Goal: Complete application form

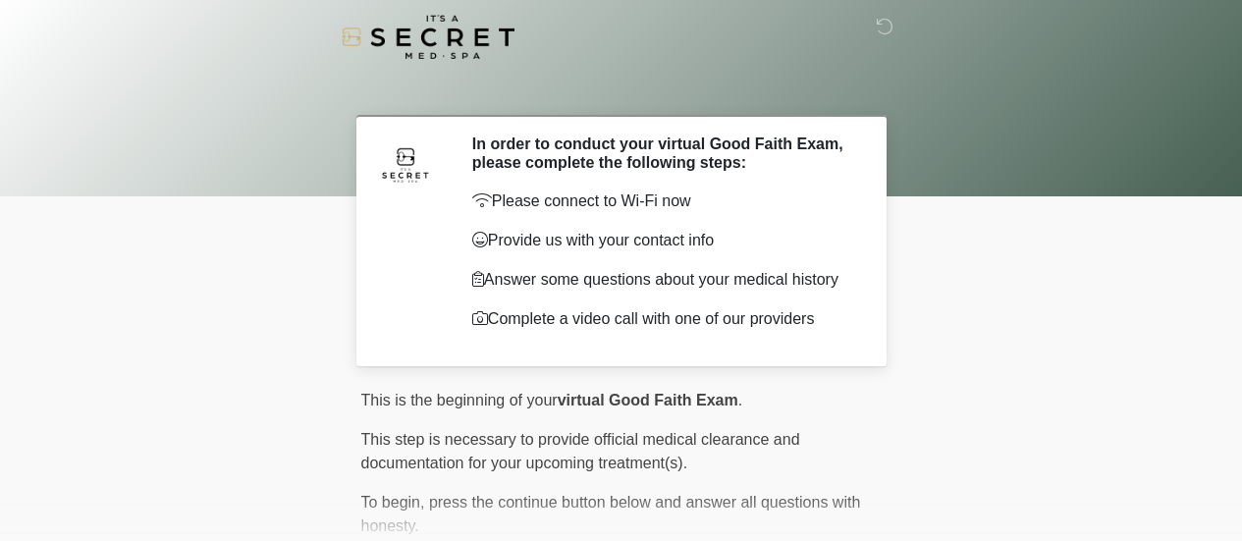
scroll to position [161, 0]
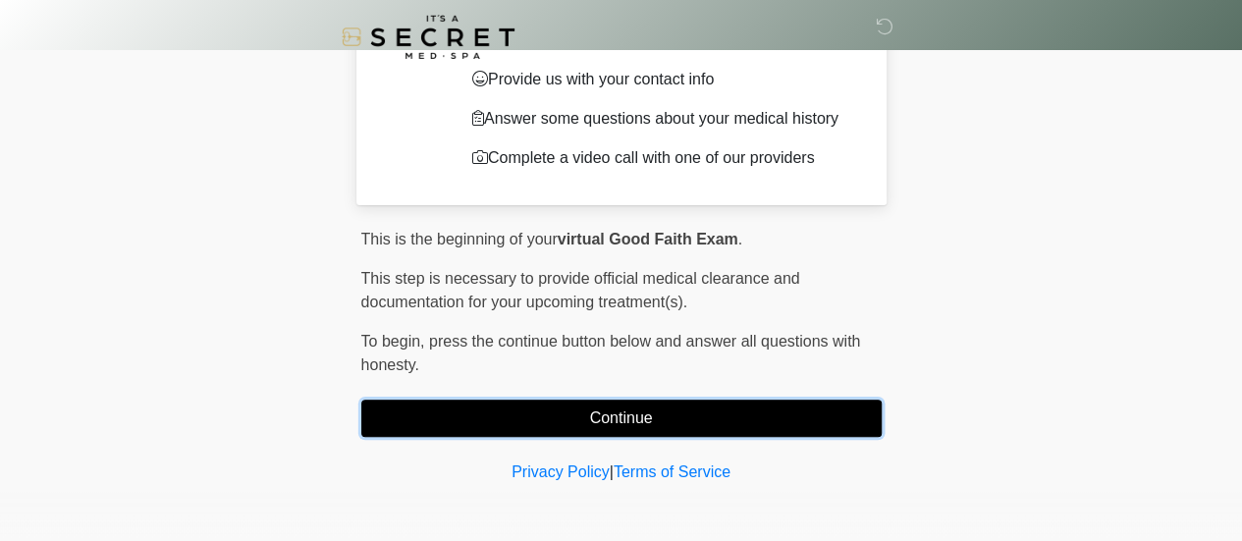
click at [584, 404] on button "Continue" at bounding box center [621, 418] width 520 height 37
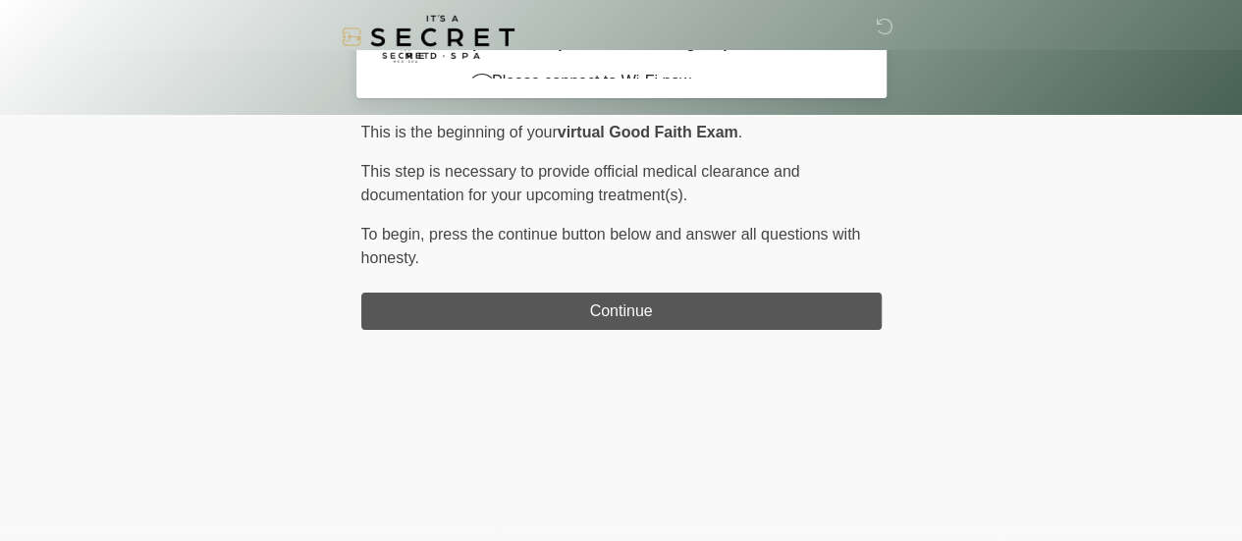
scroll to position [0, 0]
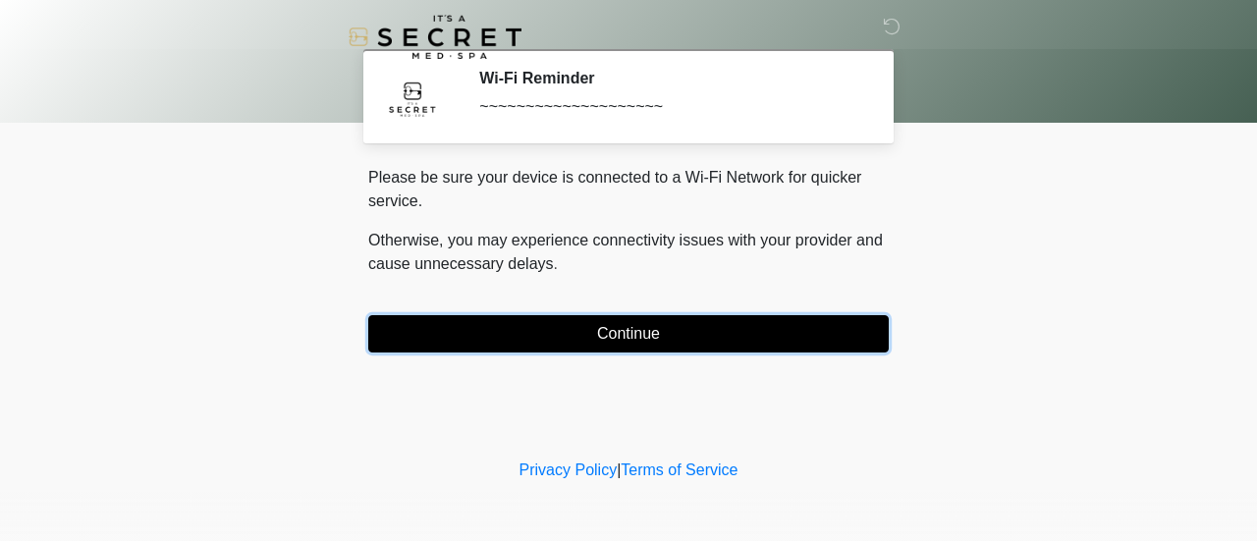
click at [587, 321] on button "Continue" at bounding box center [628, 333] width 520 height 37
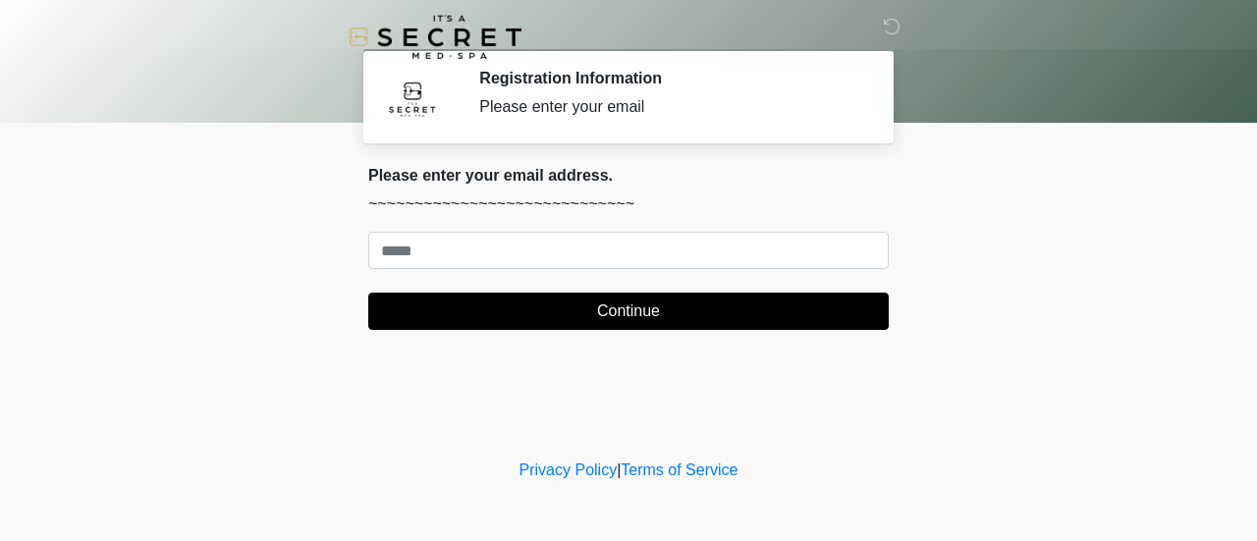
click at [554, 278] on form "Continue" at bounding box center [628, 281] width 520 height 98
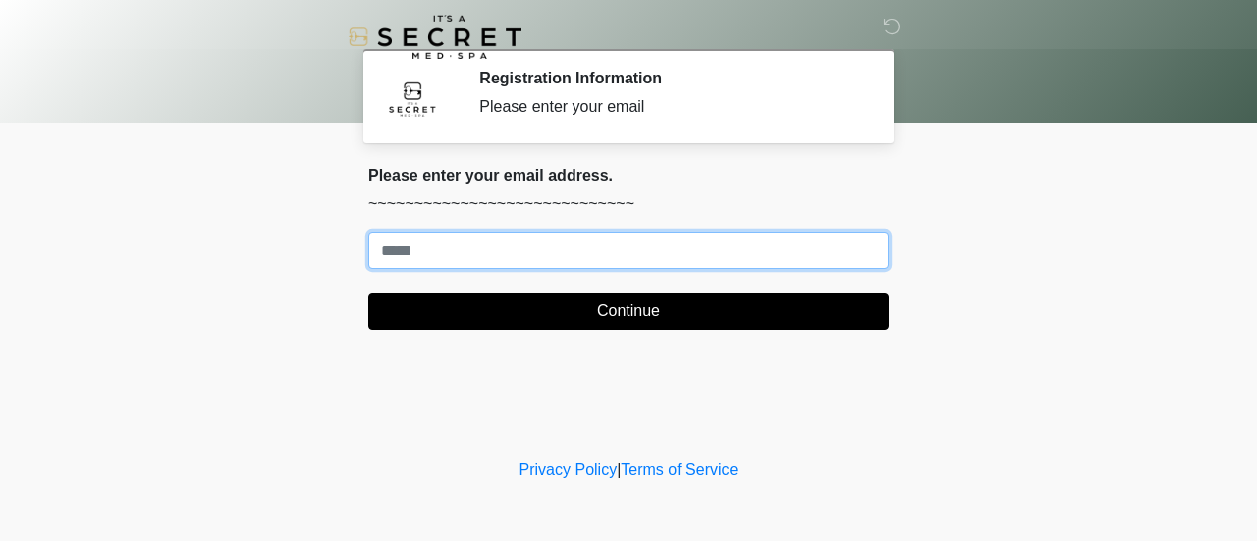
click at [546, 260] on input "Where should we email your treatment plan?" at bounding box center [628, 250] width 520 height 37
type input "**********"
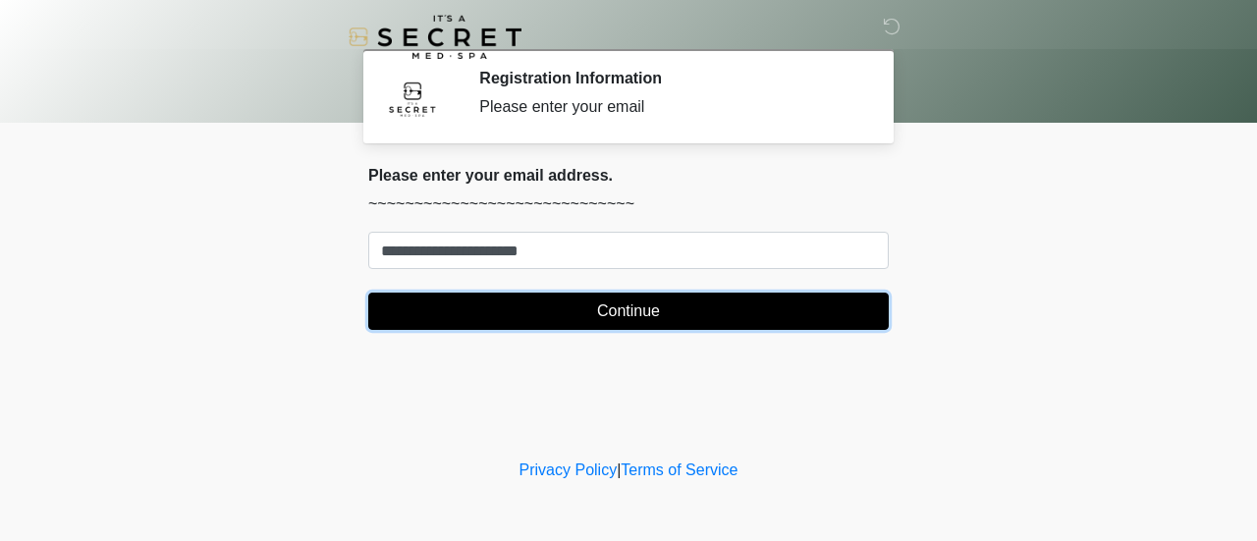
click at [547, 315] on button "Continue" at bounding box center [628, 311] width 520 height 37
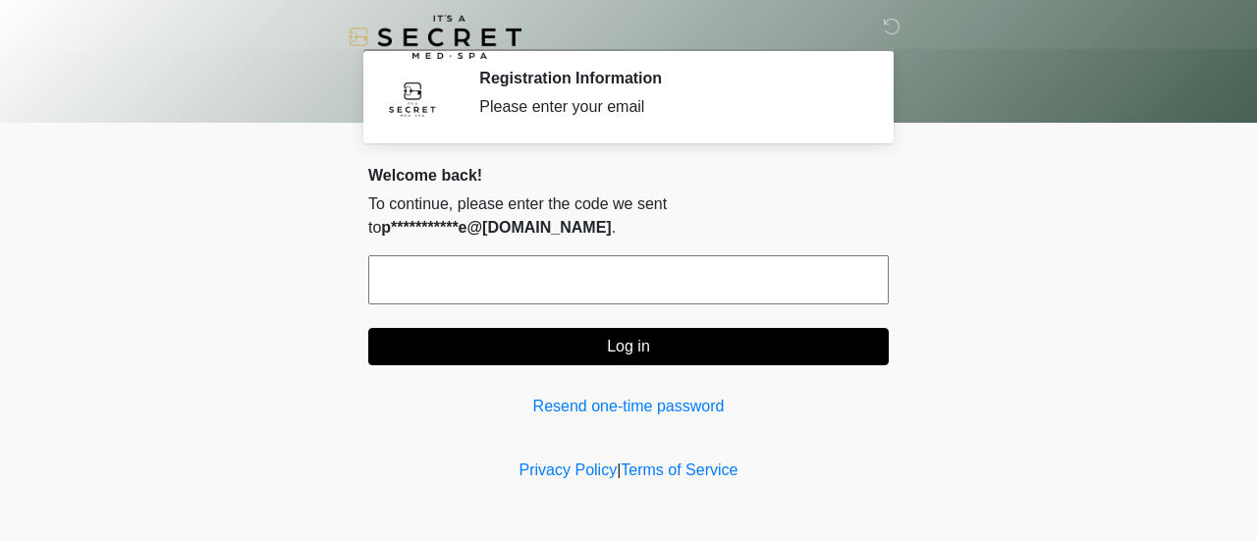
click at [536, 263] on input "text" at bounding box center [628, 279] width 520 height 49
type input "******"
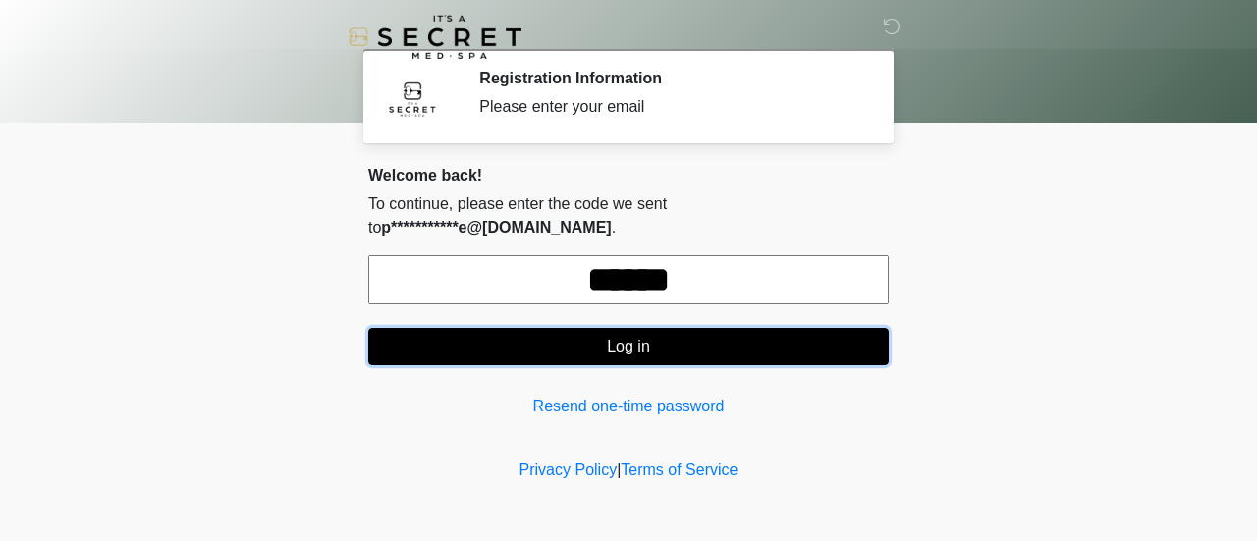
click at [638, 328] on button "Log in" at bounding box center [628, 346] width 520 height 37
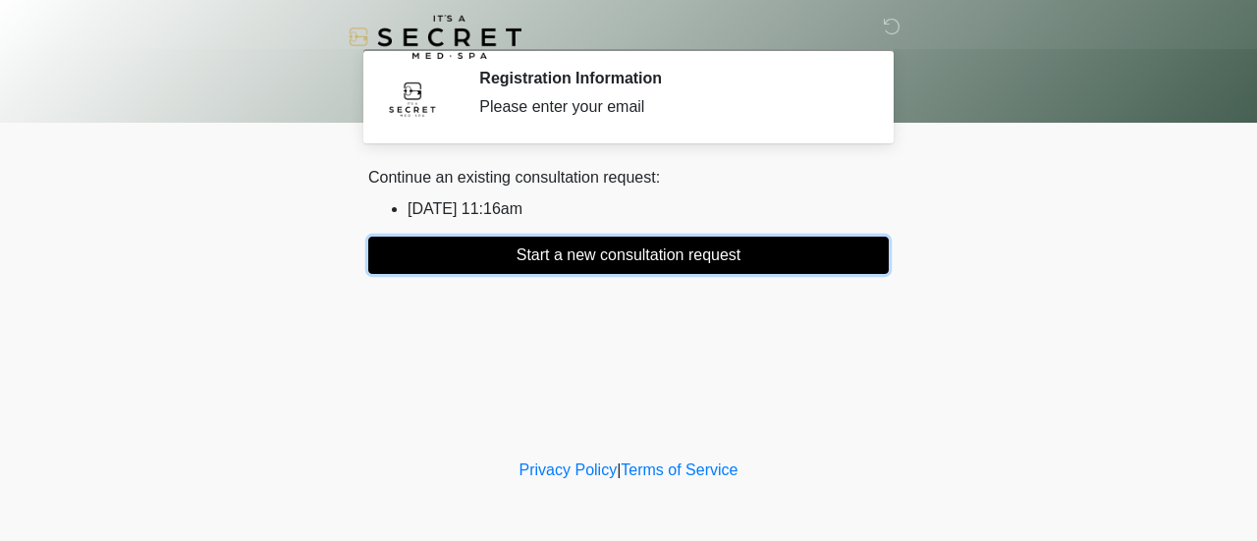
click at [624, 264] on button "Start a new consultation request" at bounding box center [628, 255] width 520 height 37
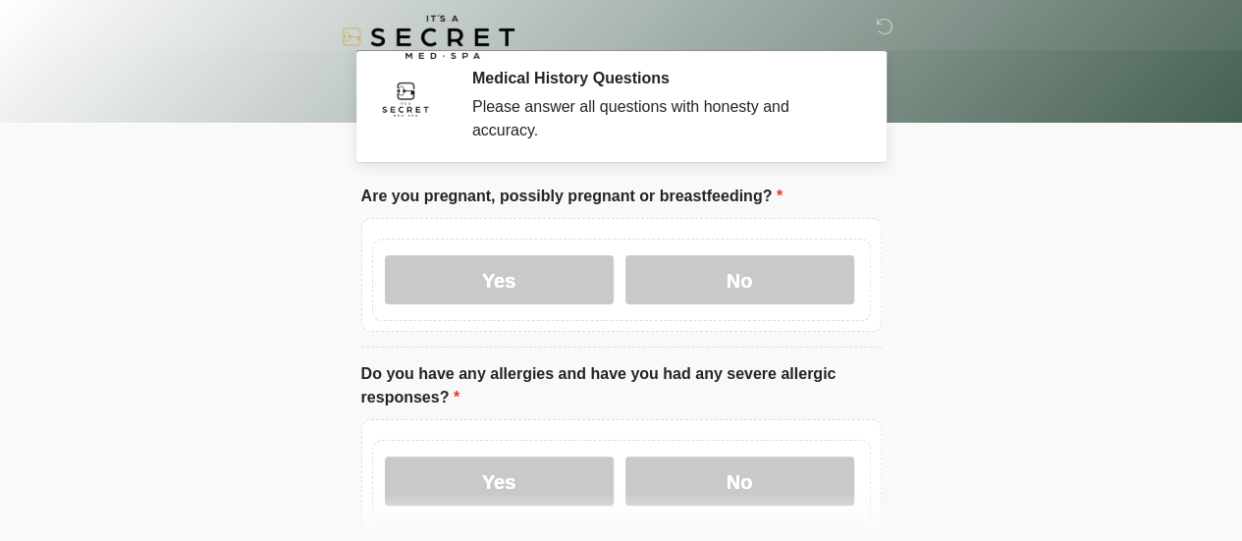
click at [618, 121] on div "Medical History Questions Please answer all questions with honesty and accuracy." at bounding box center [662, 106] width 380 height 74
click at [885, 22] on icon at bounding box center [885, 27] width 18 height 18
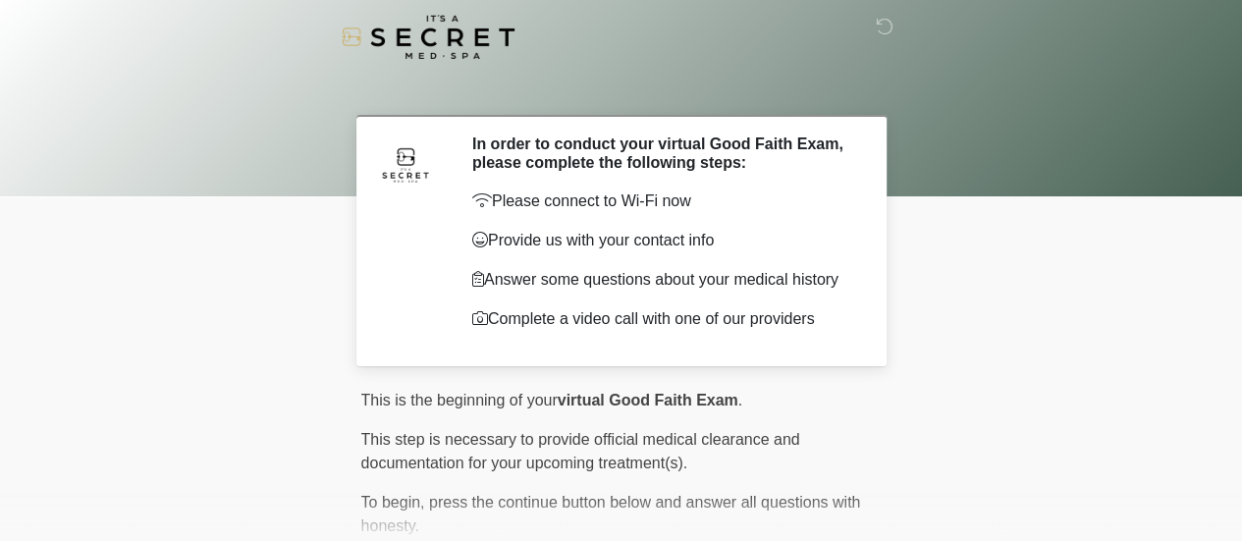
scroll to position [161, 0]
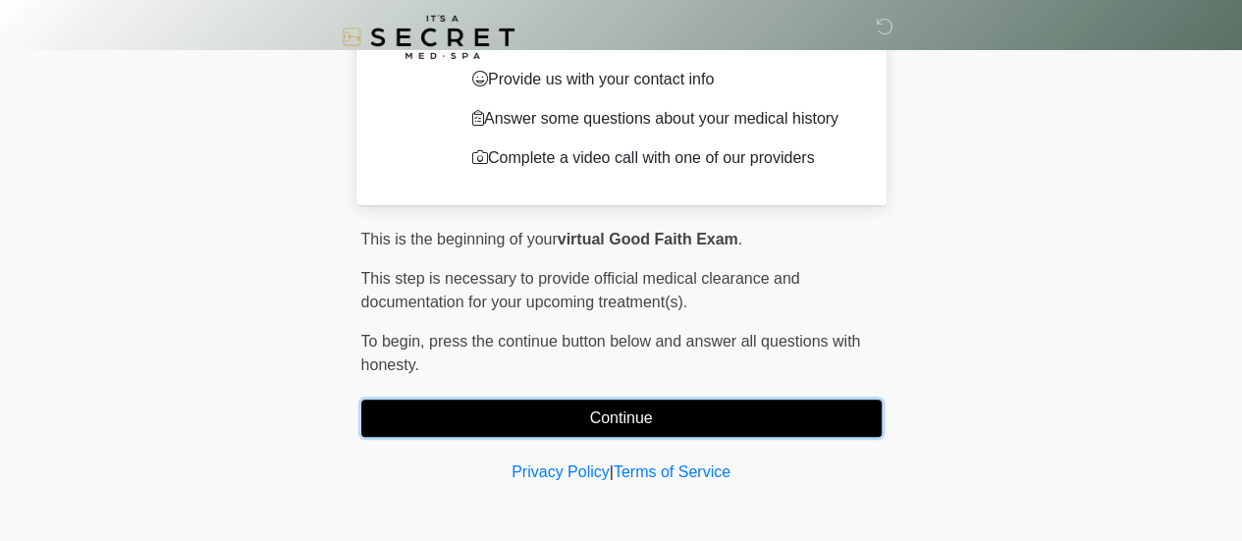
click at [563, 430] on button "Continue" at bounding box center [621, 418] width 520 height 37
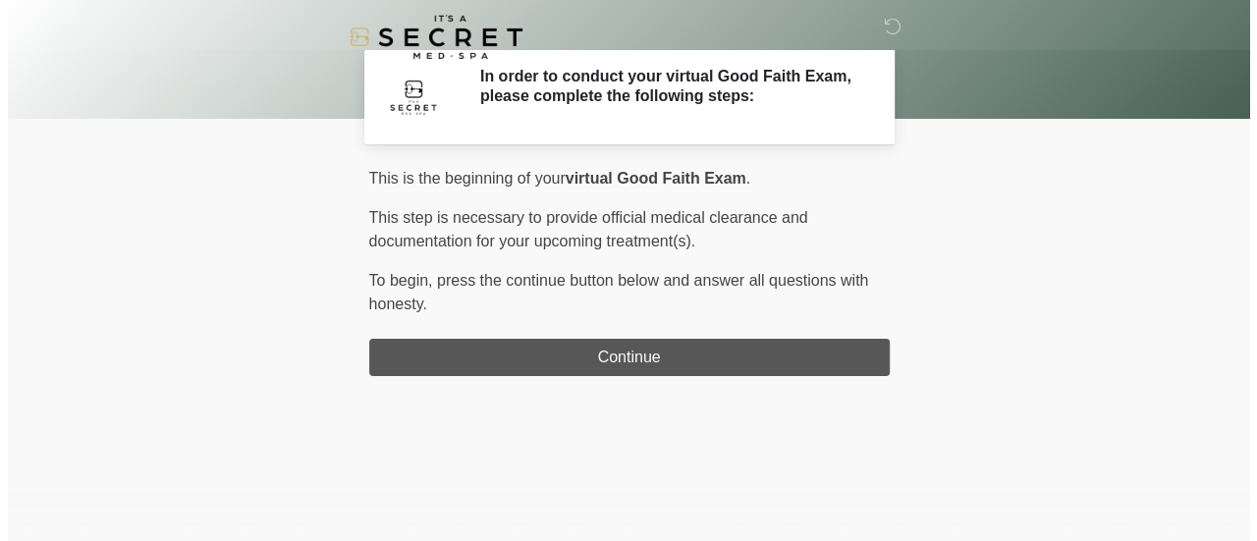
scroll to position [0, 0]
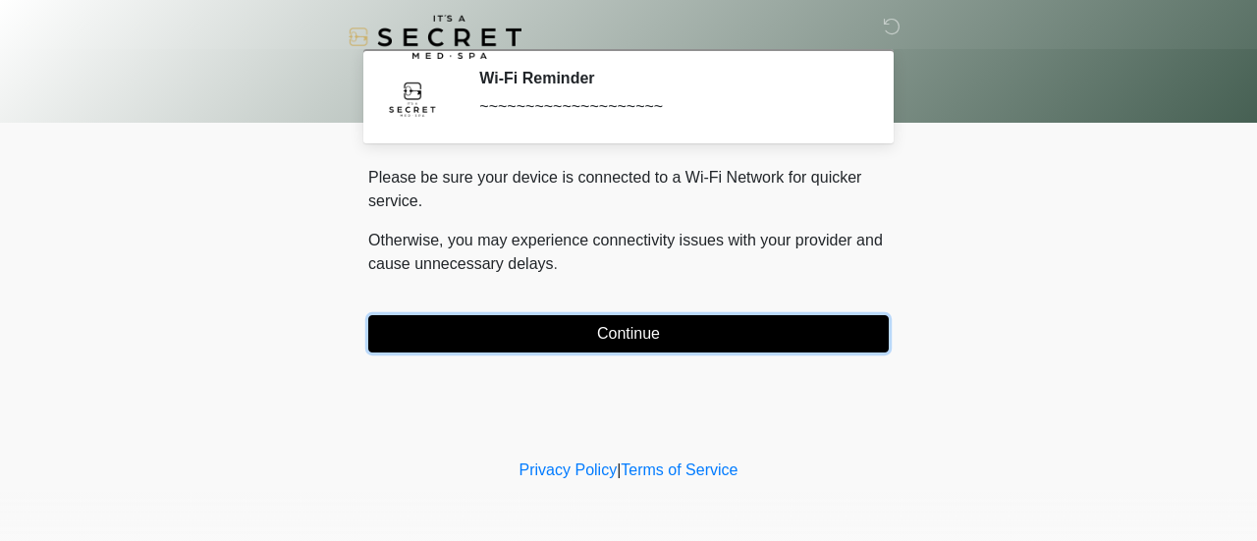
click at [538, 328] on button "Continue" at bounding box center [628, 333] width 520 height 37
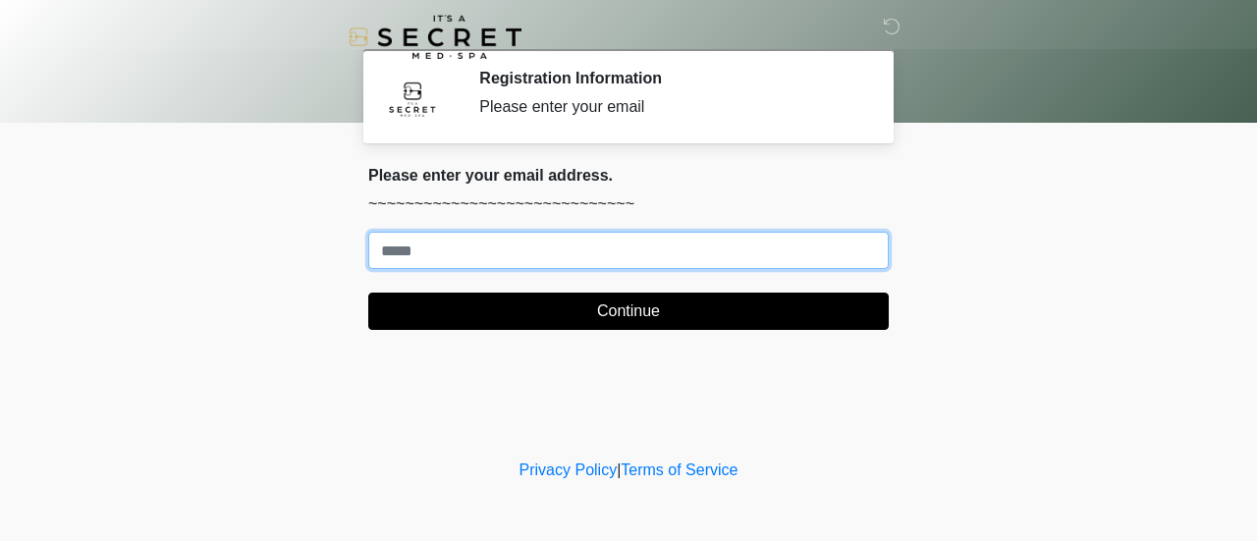
click at [482, 243] on input "Where should we email your treatment plan?" at bounding box center [628, 250] width 520 height 37
type input "**********"
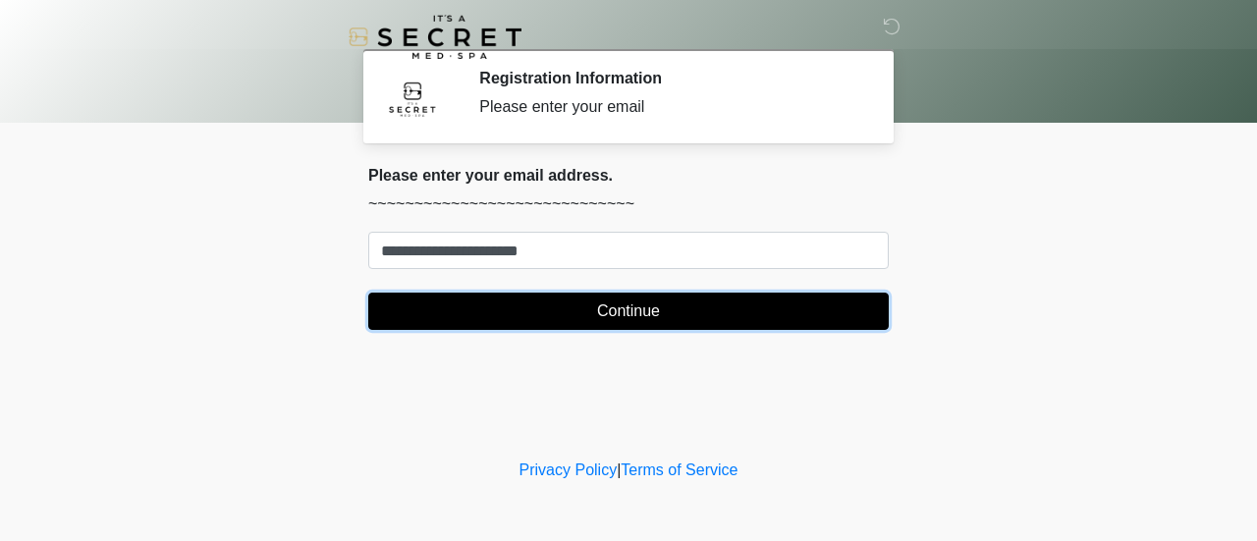
click at [583, 317] on button "Continue" at bounding box center [628, 311] width 520 height 37
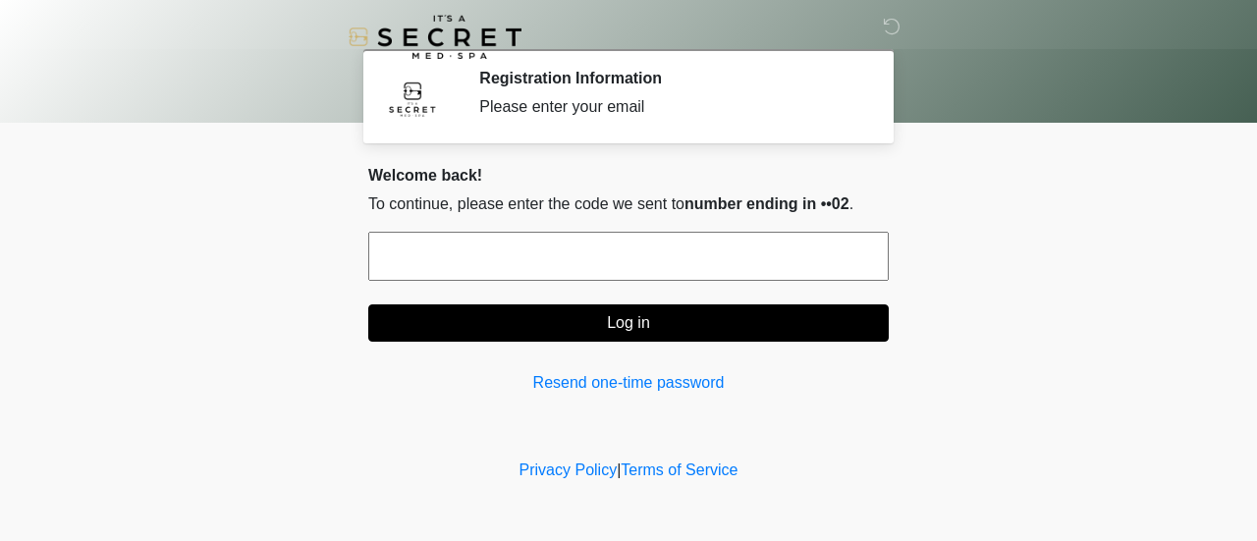
click at [548, 256] on input "text" at bounding box center [628, 256] width 520 height 49
type input "******"
click at [368, 304] on button "Log in" at bounding box center [628, 322] width 520 height 37
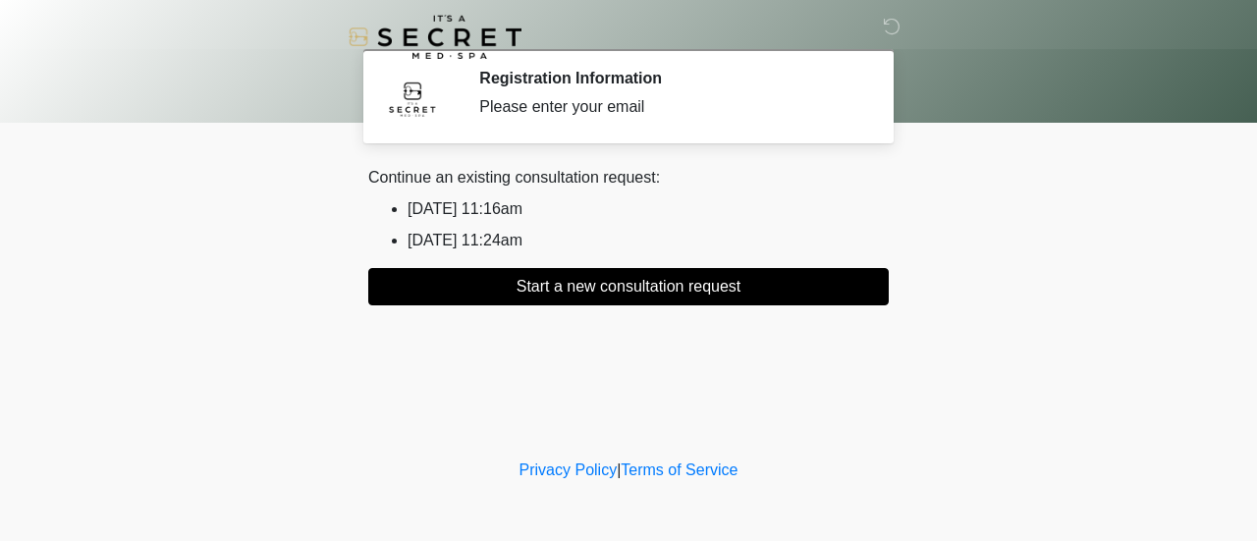
click at [517, 217] on li "2025/08/21 11:16am" at bounding box center [647, 209] width 481 height 24
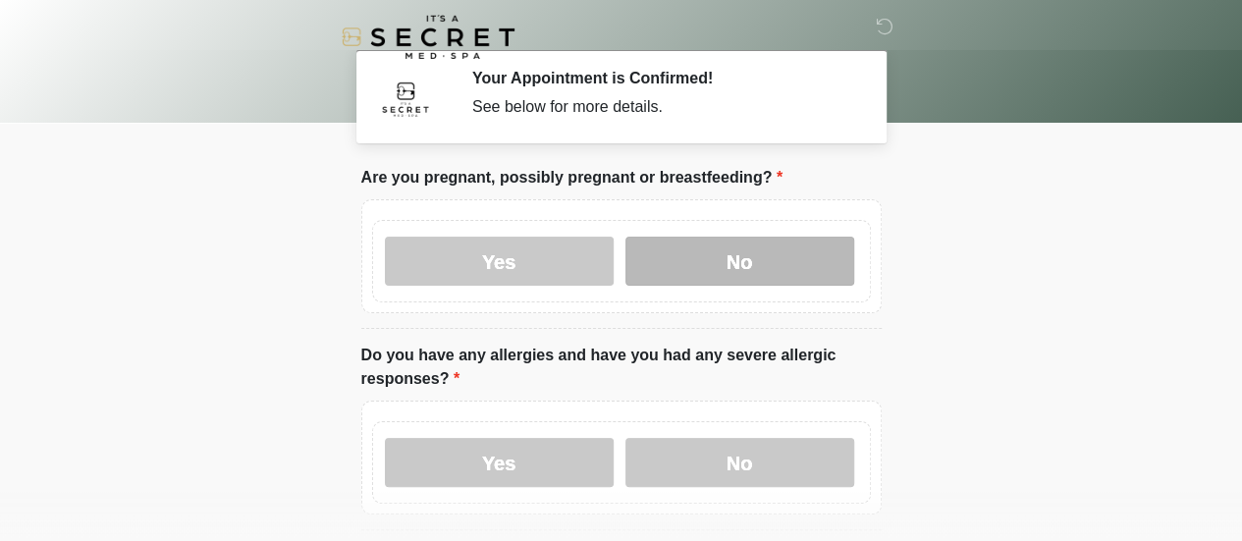
click at [772, 277] on label "No" at bounding box center [739, 261] width 229 height 49
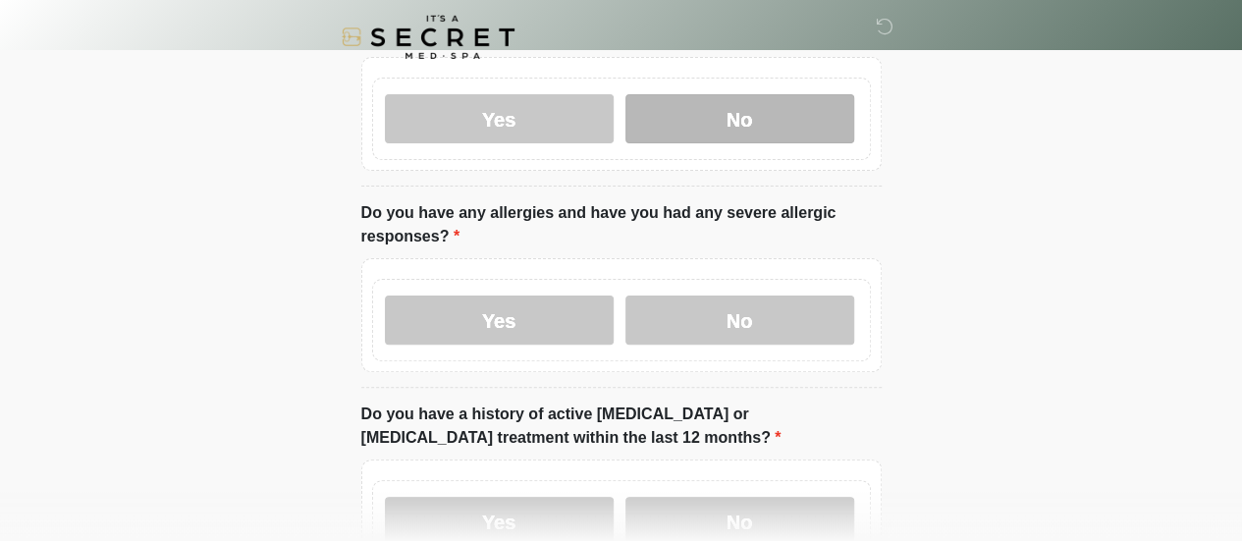
scroll to position [141, 0]
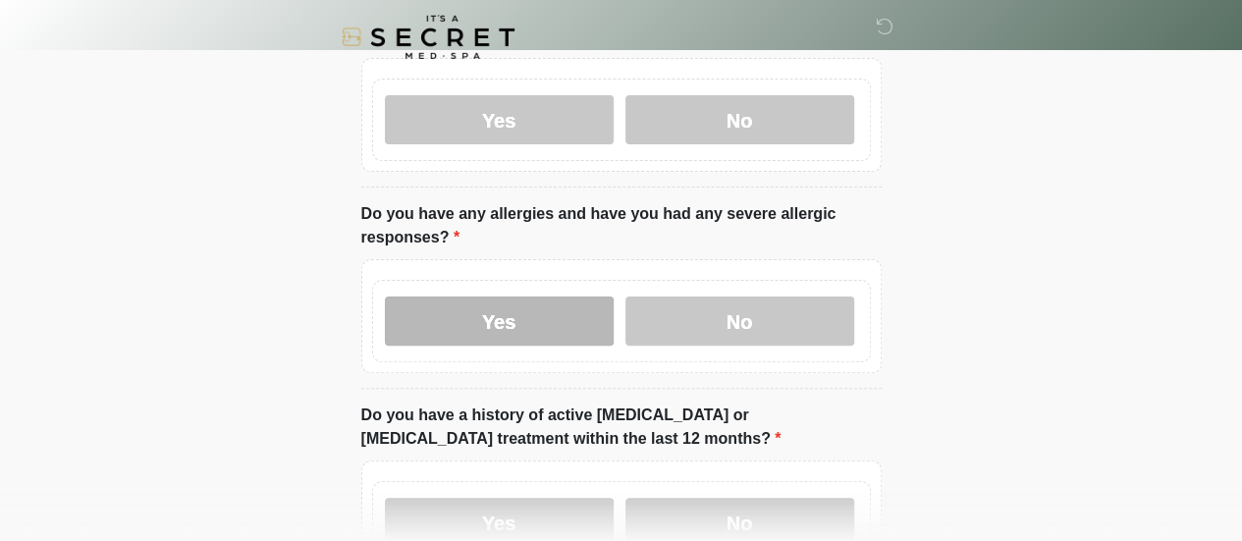
click at [561, 302] on label "Yes" at bounding box center [499, 321] width 229 height 49
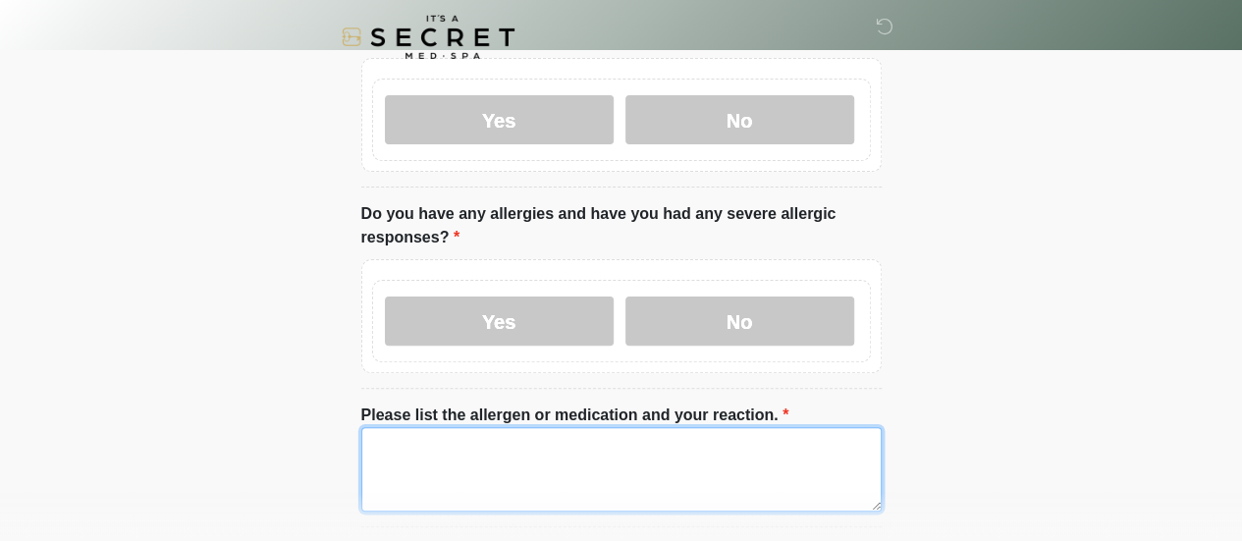
click at [581, 437] on textarea "Please list the allergen or medication and your reaction." at bounding box center [621, 469] width 520 height 84
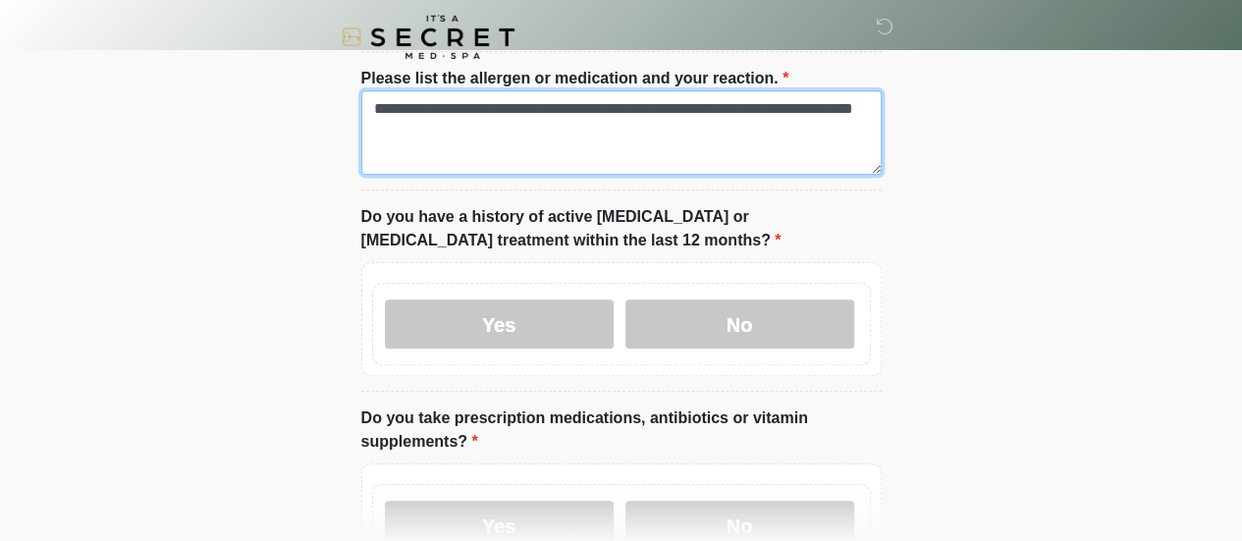
scroll to position [477, 0]
type textarea "**********"
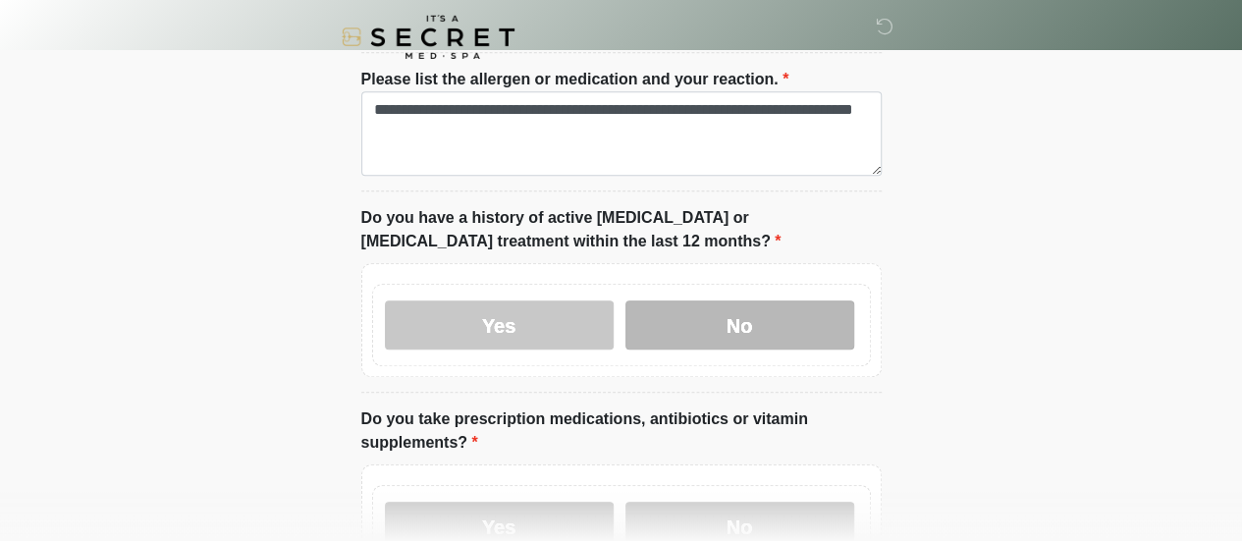
click at [733, 314] on label "No" at bounding box center [739, 324] width 229 height 49
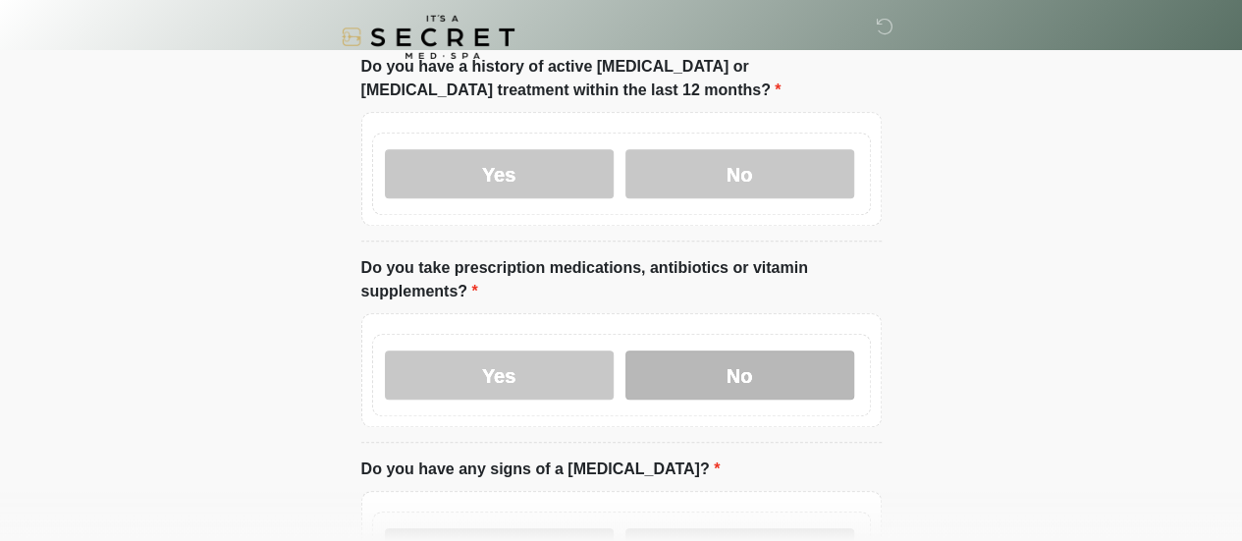
click at [740, 354] on label "No" at bounding box center [739, 375] width 229 height 49
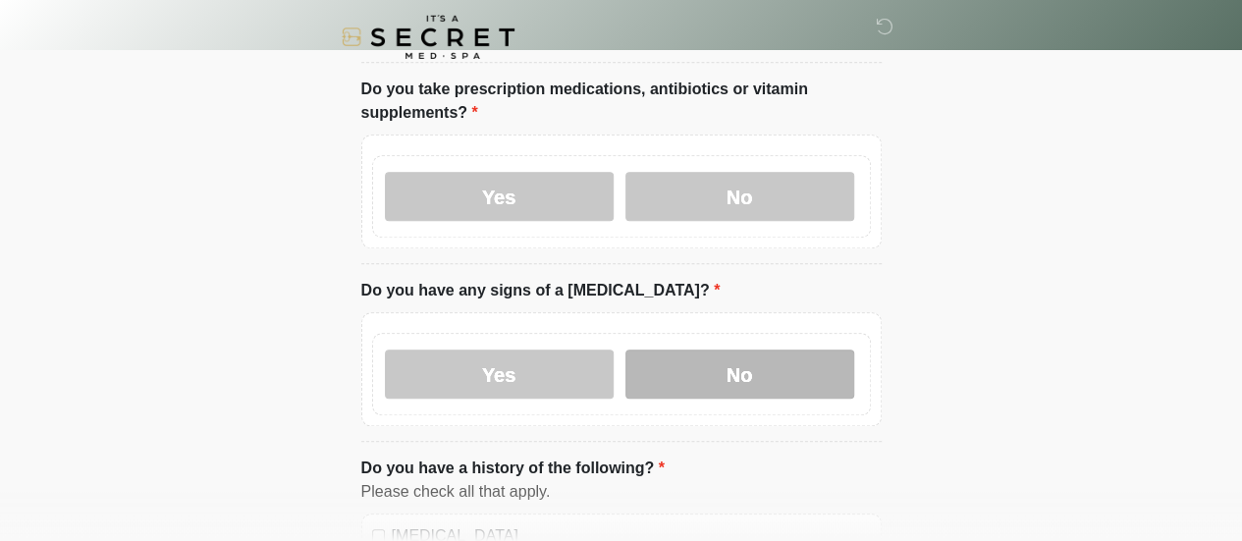
click at [740, 354] on label "No" at bounding box center [739, 374] width 229 height 49
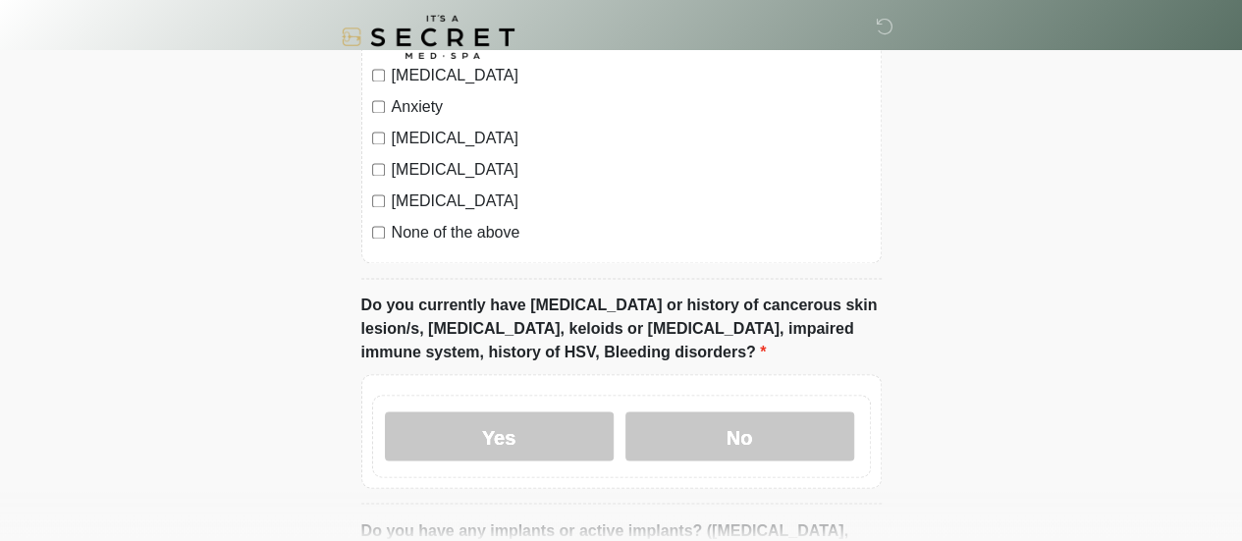
scroll to position [1457, 0]
click at [430, 225] on label "None of the above" at bounding box center [631, 232] width 479 height 24
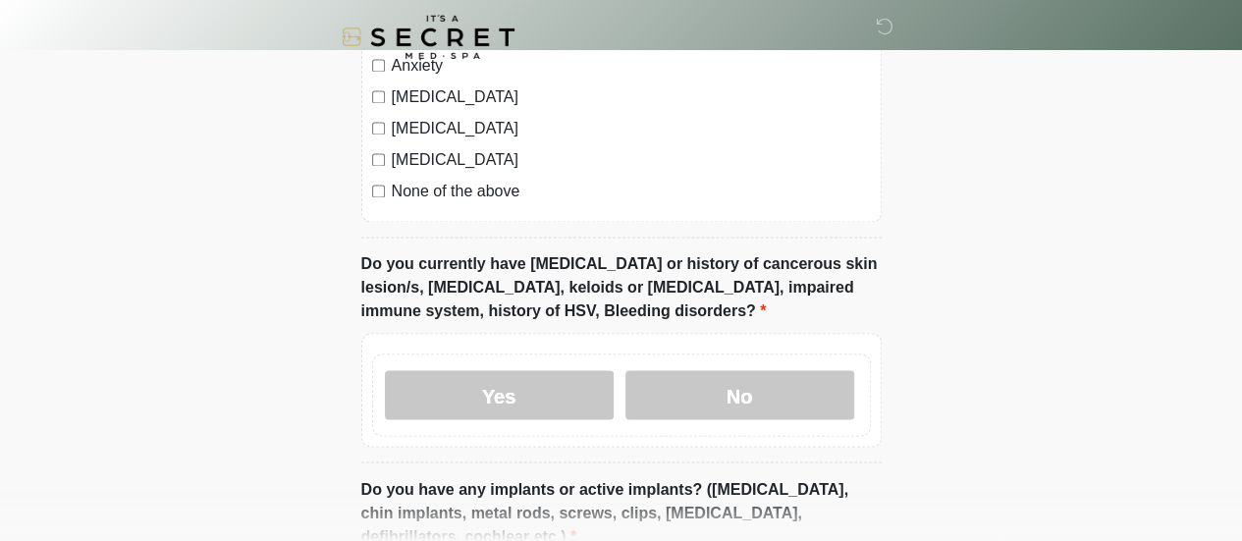
scroll to position [1525, 0]
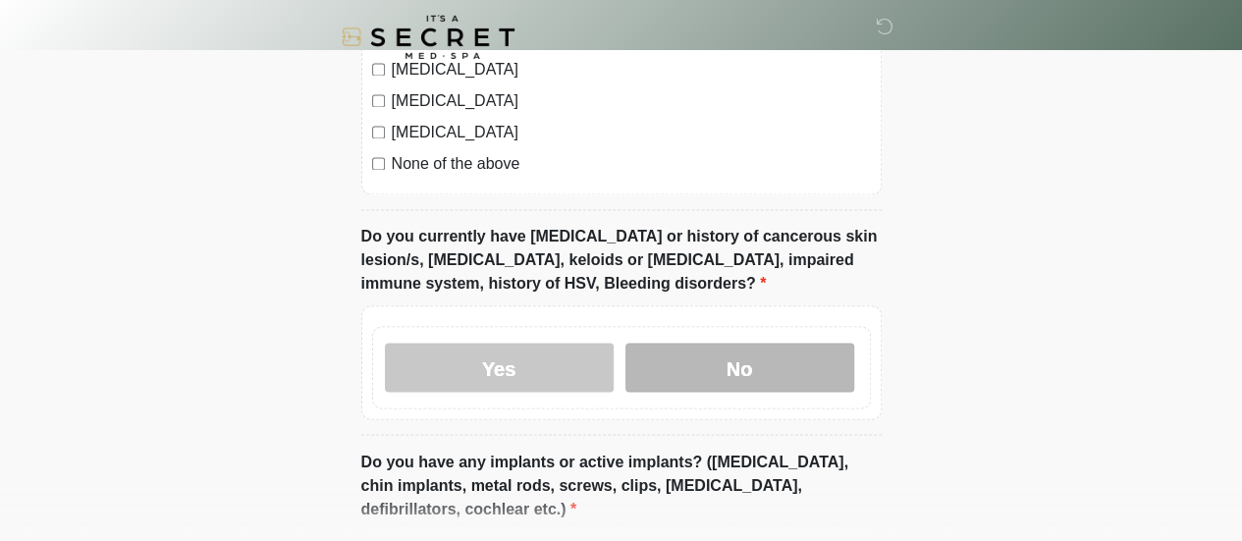
click at [721, 358] on label "No" at bounding box center [739, 367] width 229 height 49
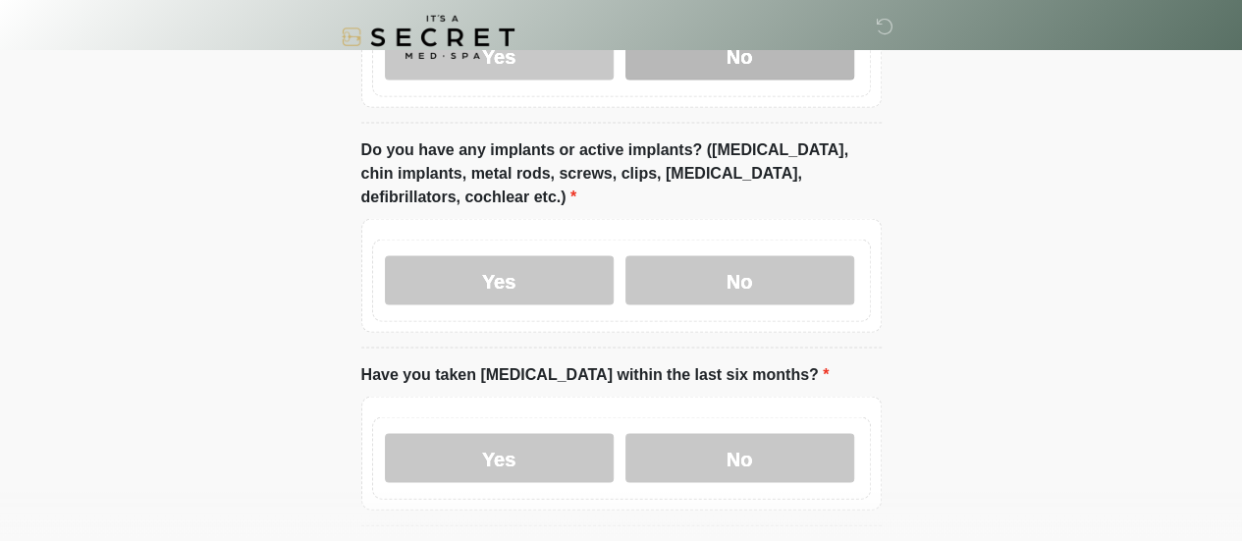
scroll to position [1835, 0]
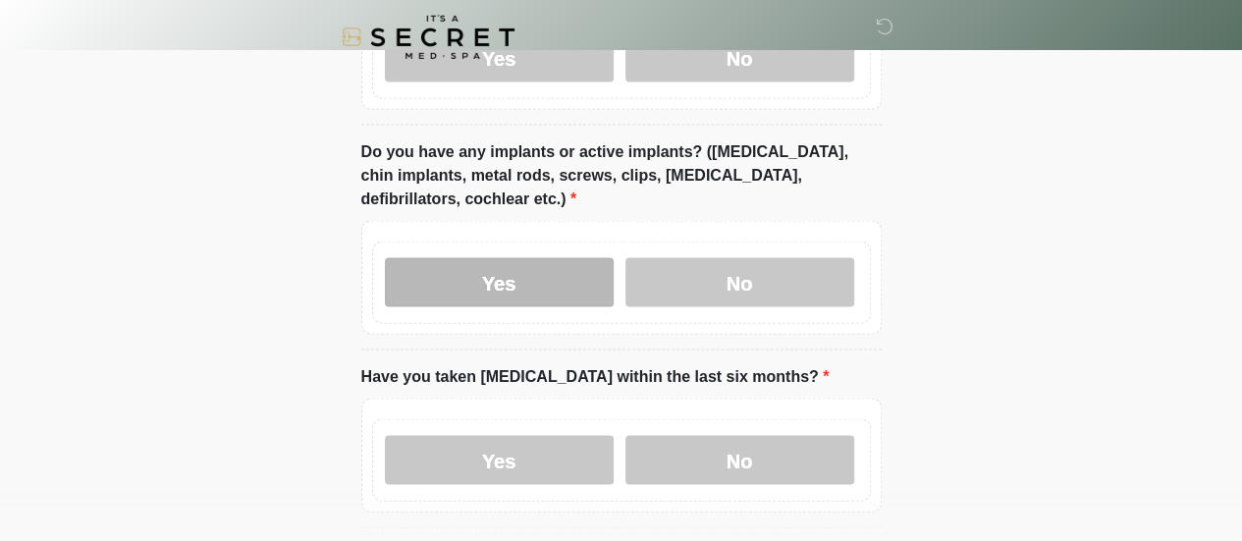
click at [512, 279] on label "Yes" at bounding box center [499, 281] width 229 height 49
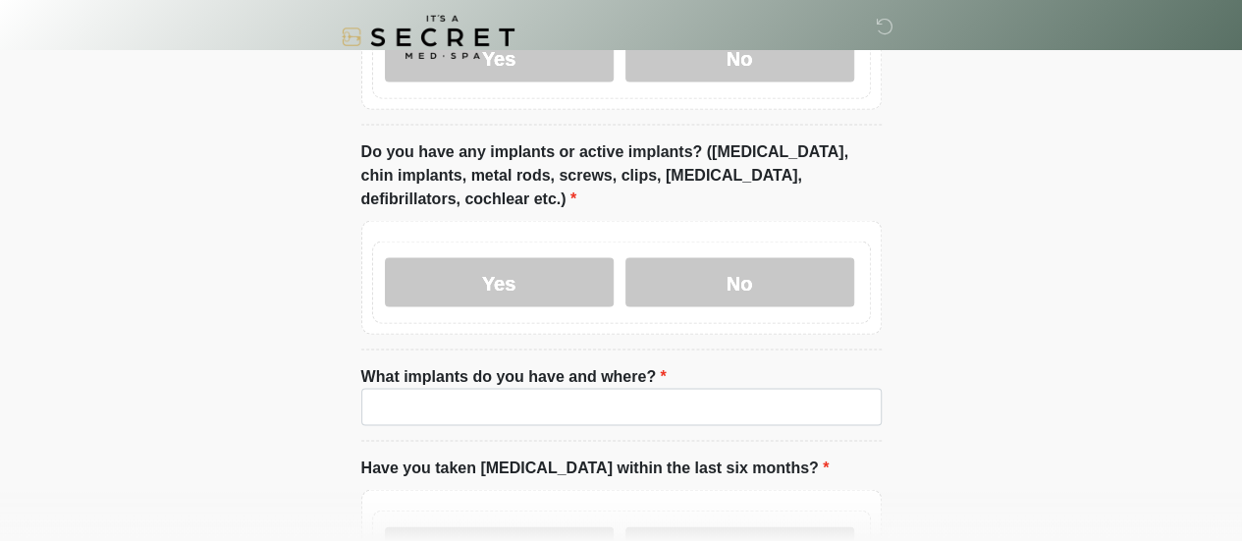
click at [543, 373] on label "What implants do you have and where?" at bounding box center [513, 376] width 305 height 24
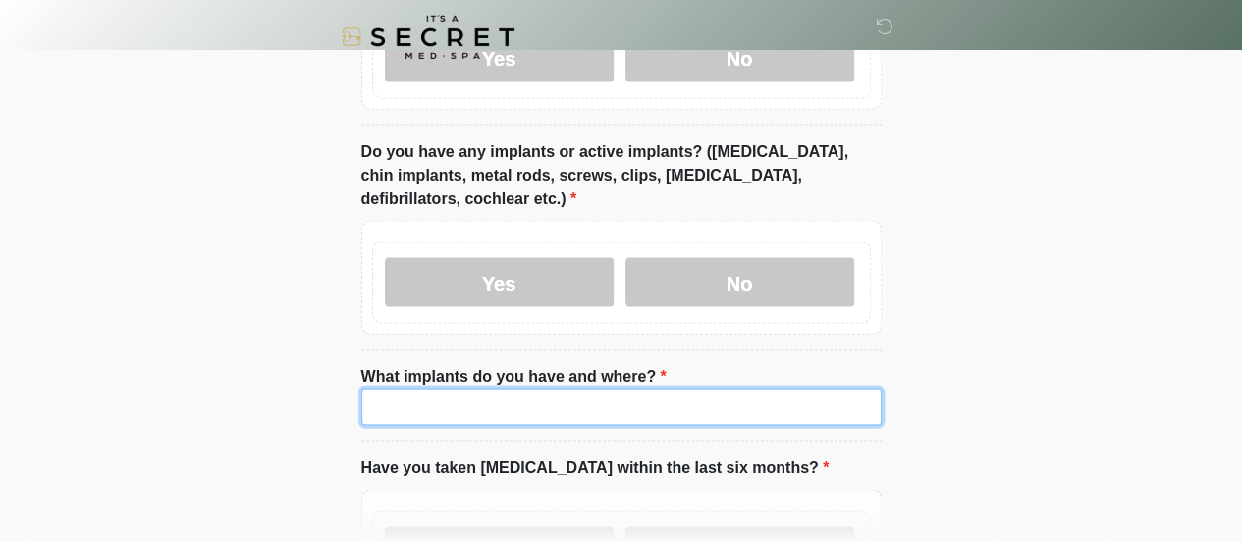
click at [543, 388] on input "What implants do you have and where?" at bounding box center [621, 406] width 520 height 37
type input "**********"
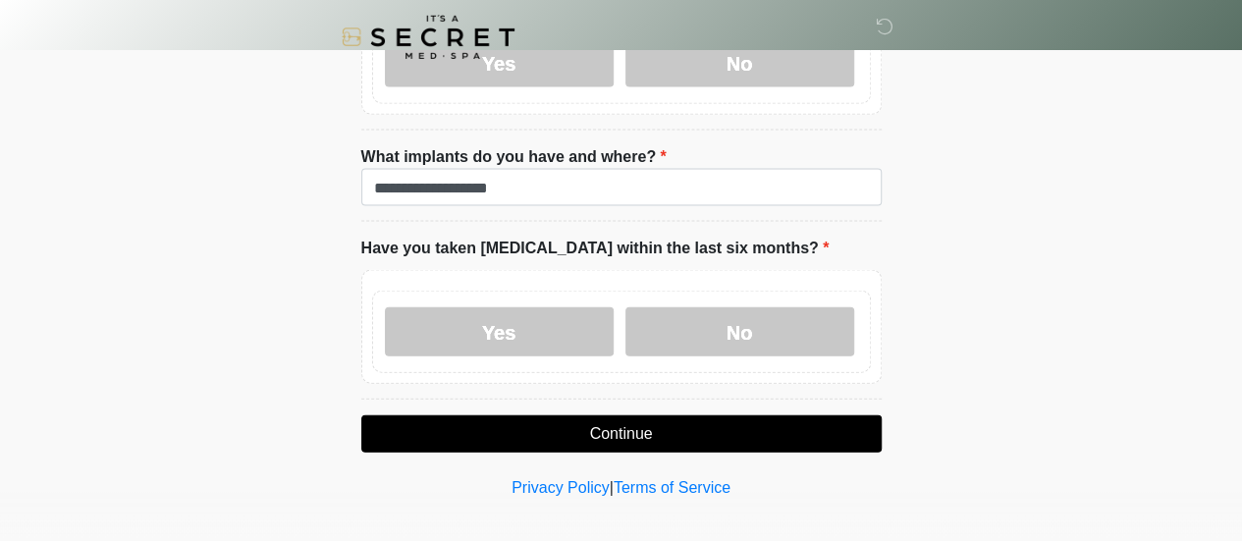
scroll to position [2055, 0]
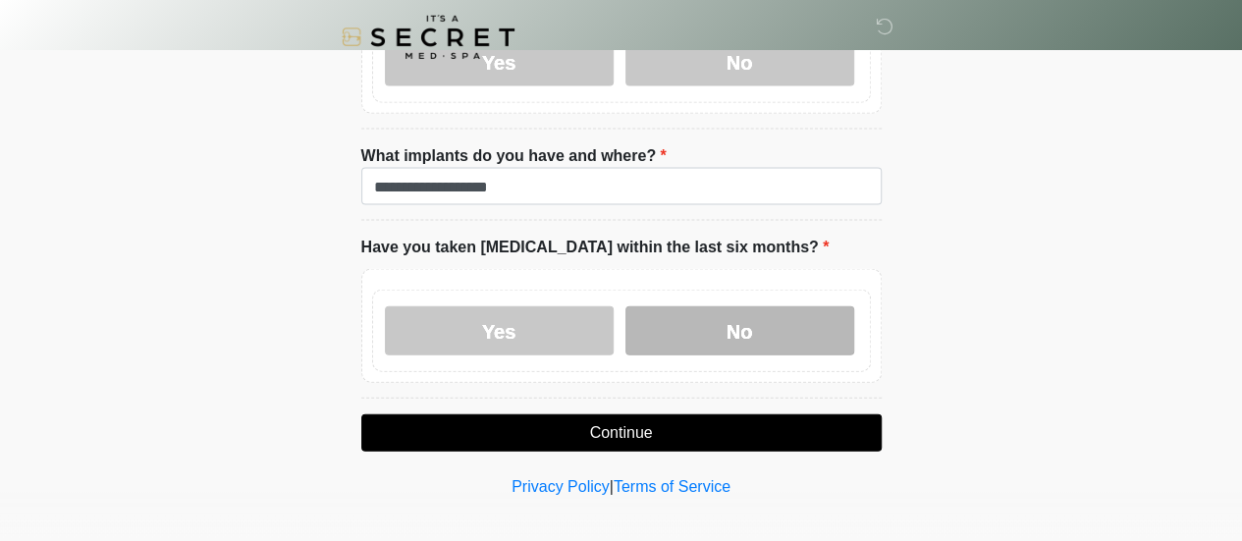
click at [754, 306] on label "No" at bounding box center [739, 330] width 229 height 49
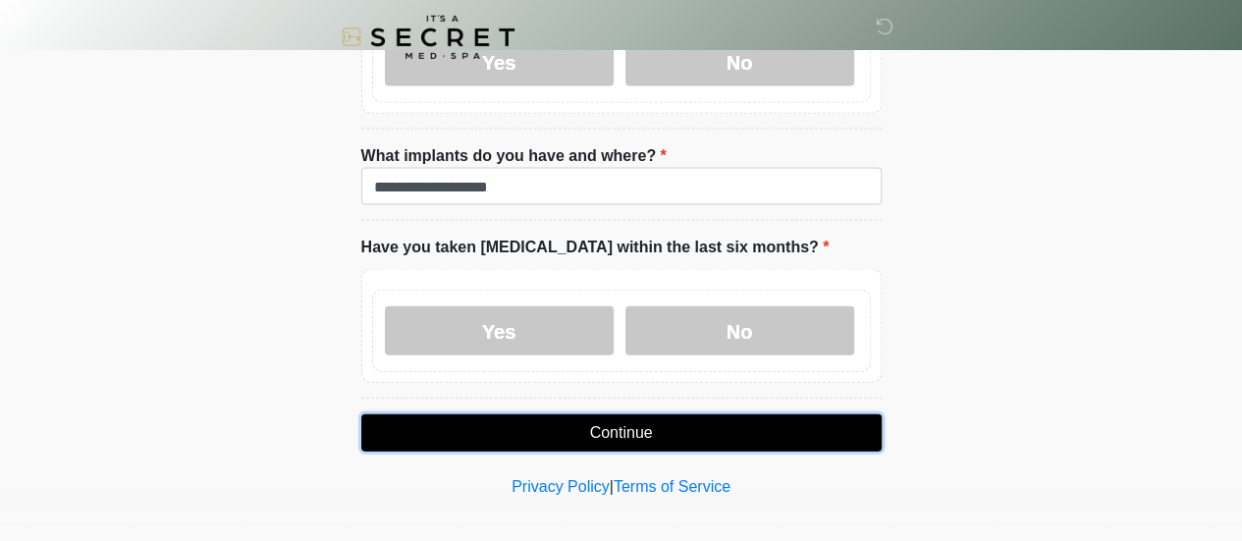
click at [717, 427] on button "Continue" at bounding box center [621, 432] width 520 height 37
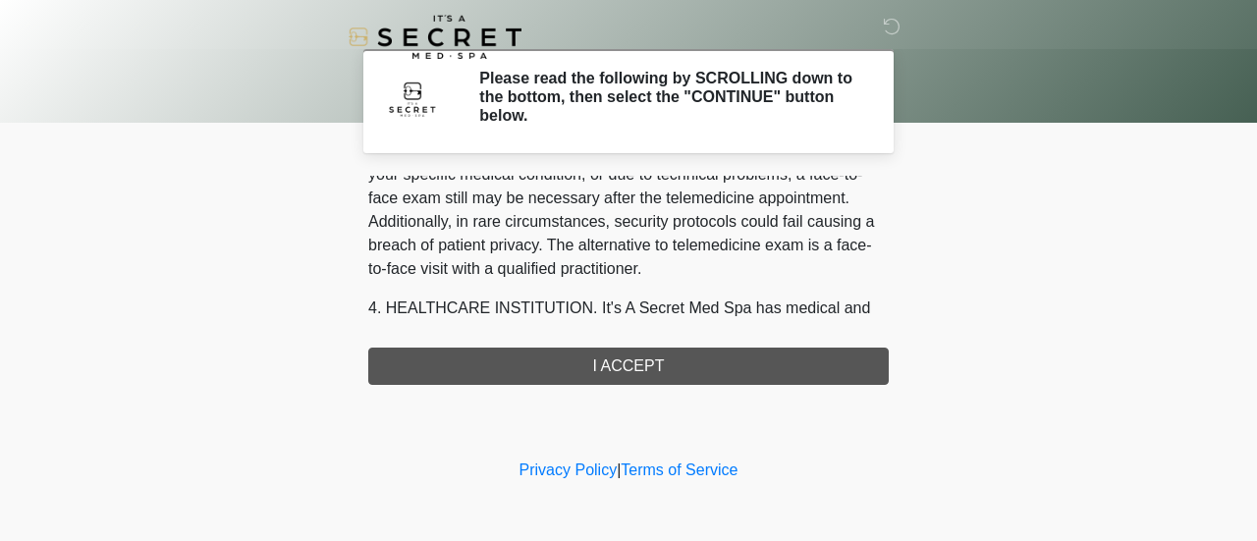
scroll to position [429, 0]
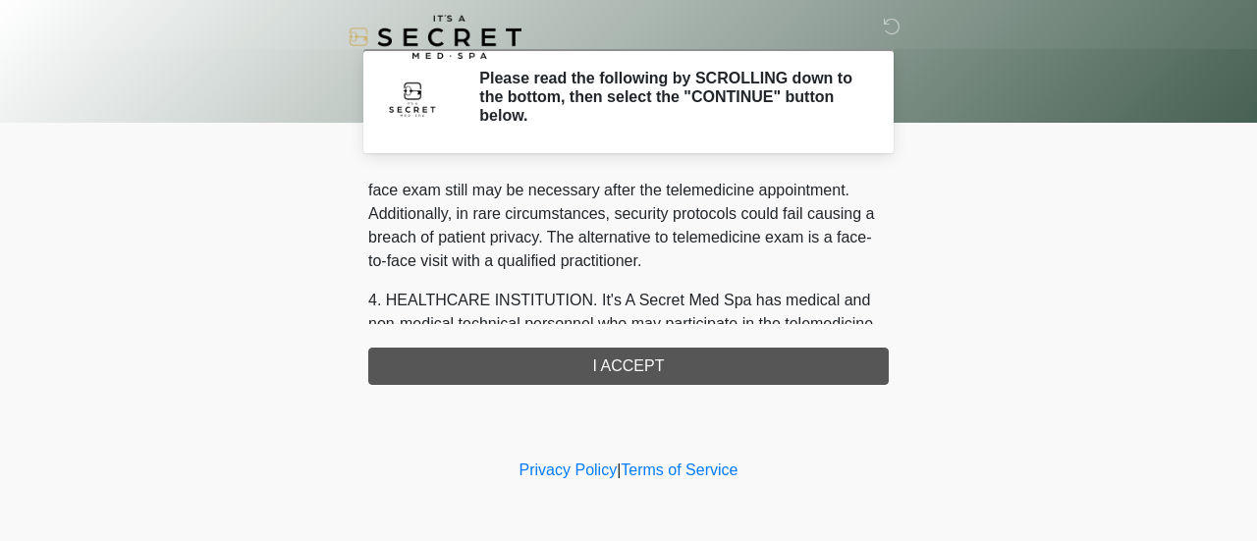
click at [756, 380] on div "1. PURPOSE. The purpose of this form is to obtain your consent for a telemedici…" at bounding box center [628, 280] width 520 height 209
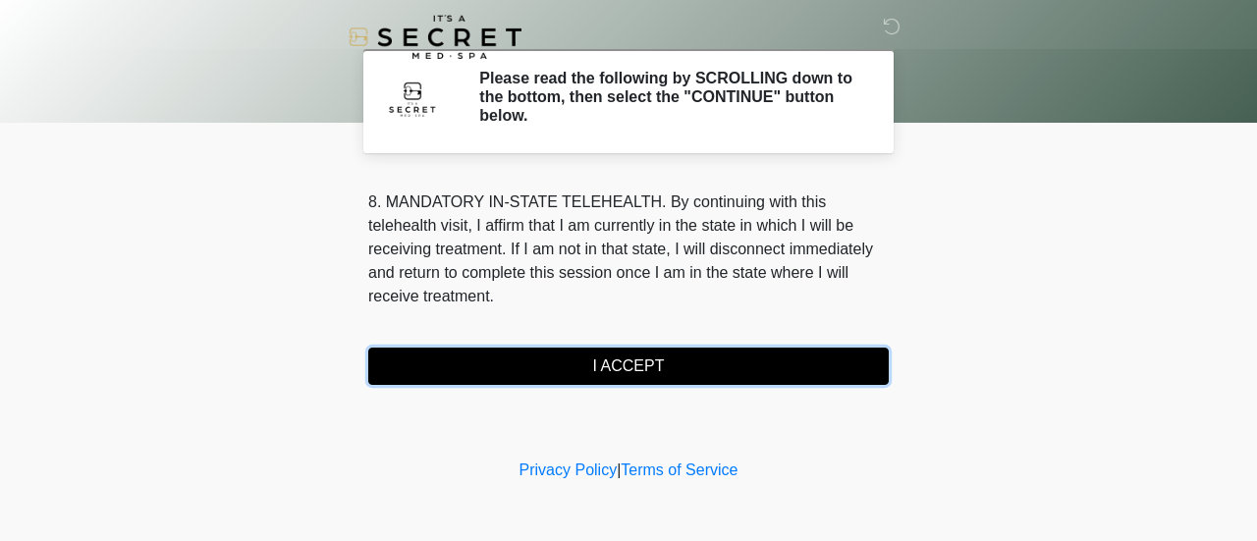
click at [630, 379] on button "I ACCEPT" at bounding box center [628, 366] width 520 height 37
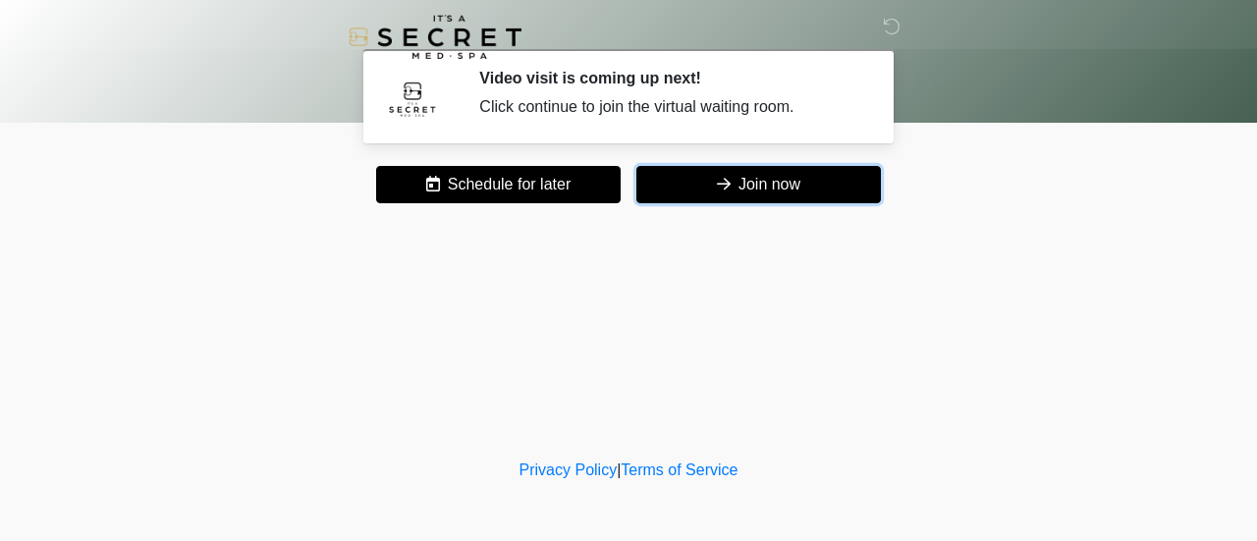
click at [684, 188] on button "Join now" at bounding box center [758, 184] width 244 height 37
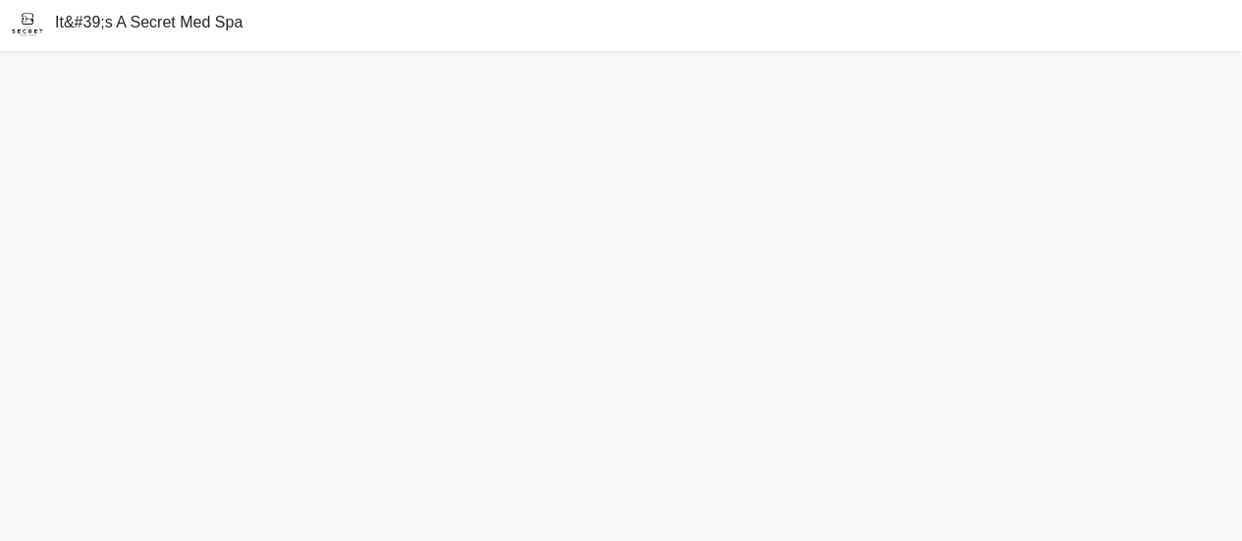
scroll to position [5, 0]
